Goal: Browse casually: Explore the website without a specific task or goal

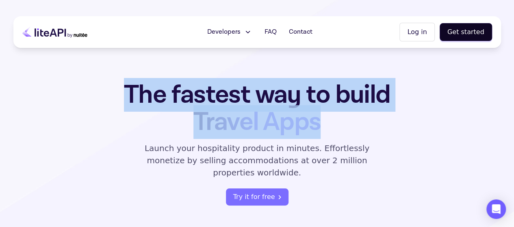
drag, startPoint x: 114, startPoint y: 91, endPoint x: 335, endPoint y: 133, distance: 225.4
click at [335, 133] on h1 "The fastest way to build Travel Apps" at bounding box center [257, 108] width 318 height 54
click at [333, 123] on h1 "The fastest way to build Travel Apps" at bounding box center [257, 108] width 318 height 54
drag, startPoint x: 122, startPoint y: 97, endPoint x: 325, endPoint y: 130, distance: 205.8
click at [325, 130] on h1 "The fastest way to build Travel Apps" at bounding box center [257, 108] width 318 height 54
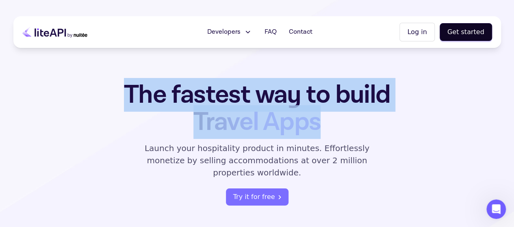
click at [326, 127] on h1 "The fastest way to build Travel Apps" at bounding box center [257, 108] width 318 height 54
drag, startPoint x: 326, startPoint y: 127, endPoint x: 128, endPoint y: 98, distance: 199.9
click at [128, 98] on h1 "The fastest way to build Travel Apps" at bounding box center [257, 108] width 318 height 54
drag, startPoint x: 128, startPoint y: 98, endPoint x: 322, endPoint y: 125, distance: 196.4
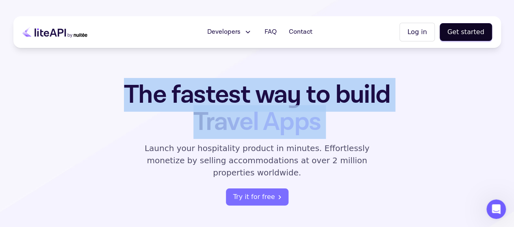
click at [322, 125] on h1 "The fastest way to build Travel Apps" at bounding box center [257, 108] width 318 height 54
drag, startPoint x: 322, startPoint y: 125, endPoint x: 136, endPoint y: 94, distance: 189.4
click at [136, 94] on h1 "The fastest way to build Travel Apps" at bounding box center [257, 108] width 318 height 54
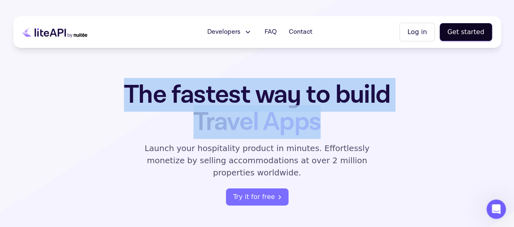
drag, startPoint x: 136, startPoint y: 94, endPoint x: 302, endPoint y: 123, distance: 169.0
click at [302, 123] on h1 "The fastest way to build Travel Apps" at bounding box center [257, 108] width 318 height 54
click at [302, 123] on span "Travel Apps" at bounding box center [256, 122] width 127 height 34
drag, startPoint x: 302, startPoint y: 123, endPoint x: 147, endPoint y: 94, distance: 157.8
click at [147, 94] on h1 "The fastest way to build Travel Apps" at bounding box center [257, 108] width 318 height 54
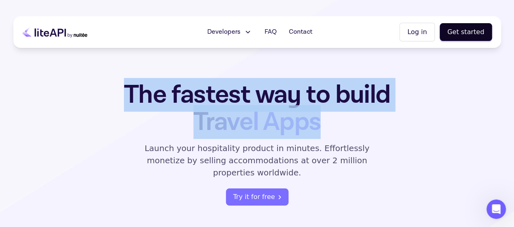
click at [147, 94] on h1 "The fastest way to build Travel Apps" at bounding box center [257, 108] width 318 height 54
drag, startPoint x: 147, startPoint y: 94, endPoint x: 275, endPoint y: 125, distance: 132.2
click at [275, 125] on h1 "The fastest way to build Travel Apps" at bounding box center [257, 108] width 318 height 54
click at [275, 125] on span "Travel Apps" at bounding box center [256, 122] width 127 height 34
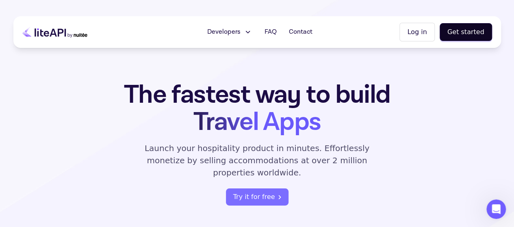
click at [102, 106] on h1 "The fastest way to build Travel Apps" at bounding box center [257, 108] width 318 height 54
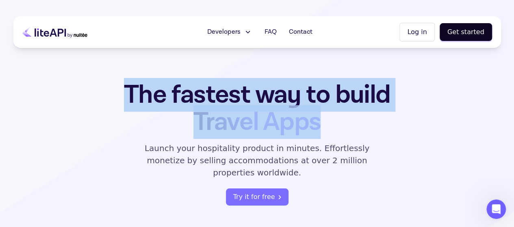
drag, startPoint x: 106, startPoint y: 100, endPoint x: 356, endPoint y: 131, distance: 252.5
click at [356, 131] on h1 "The fastest way to build Travel Apps" at bounding box center [257, 108] width 318 height 54
drag, startPoint x: 356, startPoint y: 131, endPoint x: 136, endPoint y: 85, distance: 224.9
click at [136, 85] on h1 "The fastest way to build Travel Apps" at bounding box center [257, 108] width 318 height 54
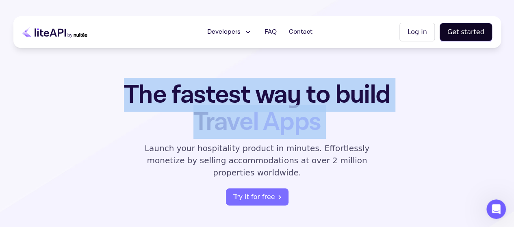
click at [136, 85] on h1 "The fastest way to build Travel Apps" at bounding box center [257, 108] width 318 height 54
drag, startPoint x: 136, startPoint y: 85, endPoint x: 306, endPoint y: 117, distance: 172.3
click at [306, 117] on h1 "The fastest way to build Travel Apps" at bounding box center [257, 108] width 318 height 54
click at [306, 117] on span "Travel Apps" at bounding box center [256, 122] width 127 height 34
drag, startPoint x: 306, startPoint y: 117, endPoint x: 152, endPoint y: 79, distance: 158.1
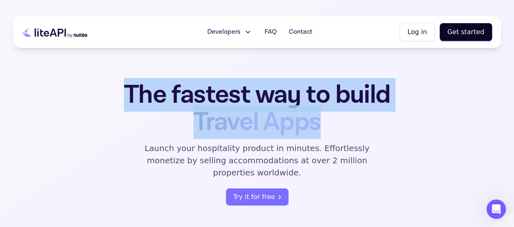
click at [152, 81] on h1 "The fastest way to build Travel Apps" at bounding box center [257, 108] width 318 height 54
click at [155, 92] on h1 "The fastest way to build Travel Apps" at bounding box center [257, 108] width 318 height 54
drag, startPoint x: 155, startPoint y: 92, endPoint x: 302, endPoint y: 123, distance: 150.1
click at [302, 123] on h1 "The fastest way to build Travel Apps" at bounding box center [257, 108] width 318 height 54
click at [297, 125] on span "Travel Apps" at bounding box center [256, 122] width 127 height 34
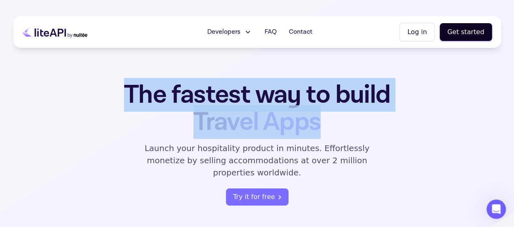
drag, startPoint x: 297, startPoint y: 125, endPoint x: 145, endPoint y: 94, distance: 155.0
click at [145, 94] on h1 "The fastest way to build Travel Apps" at bounding box center [257, 108] width 318 height 54
drag, startPoint x: 145, startPoint y: 94, endPoint x: 290, endPoint y: 117, distance: 146.3
click at [290, 117] on h1 "The fastest way to build Travel Apps" at bounding box center [257, 108] width 318 height 54
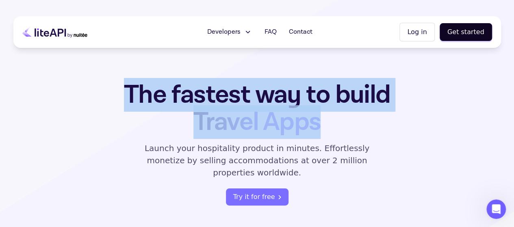
click at [324, 130] on h1 "The fastest way to build Travel Apps" at bounding box center [257, 108] width 318 height 54
